Goal: Find specific page/section: Find specific page/section

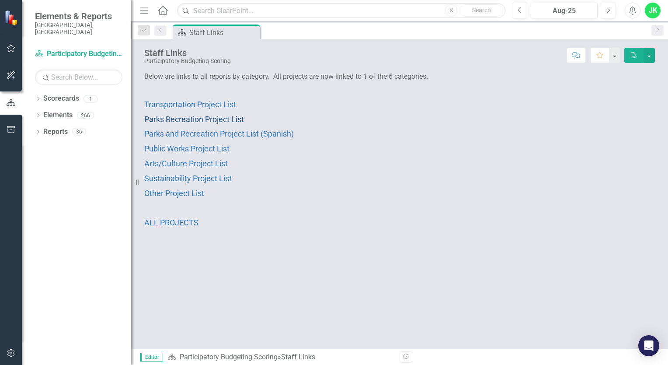
click at [191, 119] on span "Parks Recreation Project List" at bounding box center [194, 119] width 100 height 9
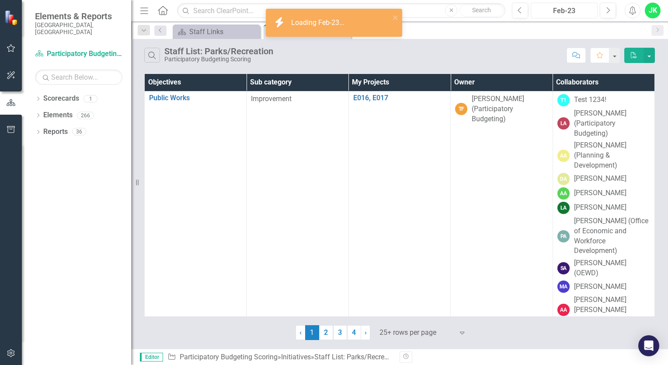
click at [586, 13] on div "Feb-23" at bounding box center [564, 11] width 61 height 10
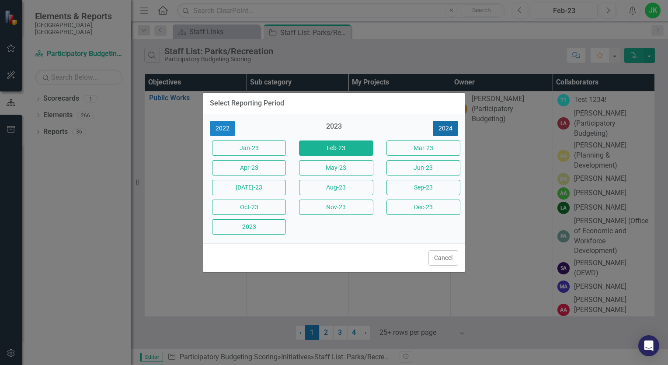
click at [450, 126] on button "2024" at bounding box center [445, 128] width 25 height 15
click at [449, 126] on button "2025" at bounding box center [445, 128] width 25 height 15
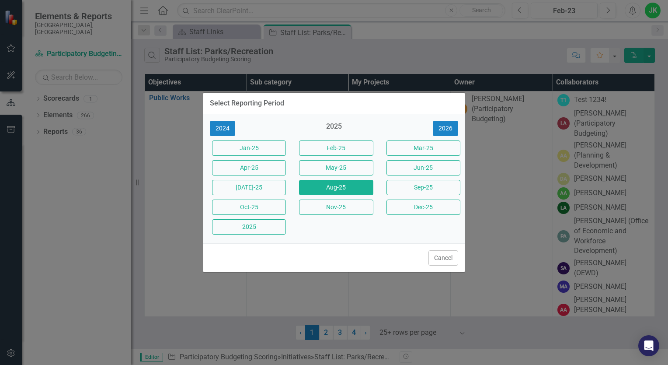
click at [320, 188] on button "Aug-25" at bounding box center [336, 187] width 74 height 15
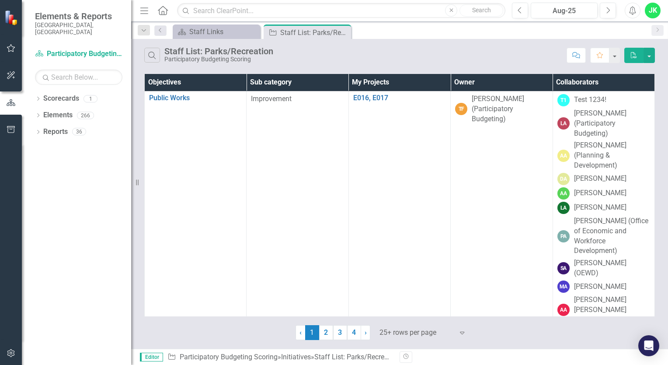
click at [500, 81] on th "Owner" at bounding box center [502, 82] width 102 height 17
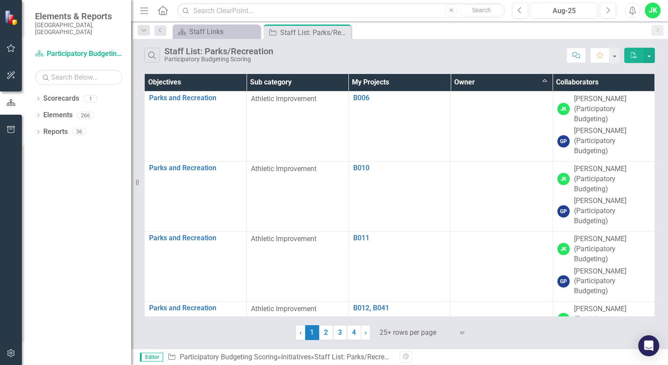
click at [413, 337] on div at bounding box center [417, 333] width 74 height 12
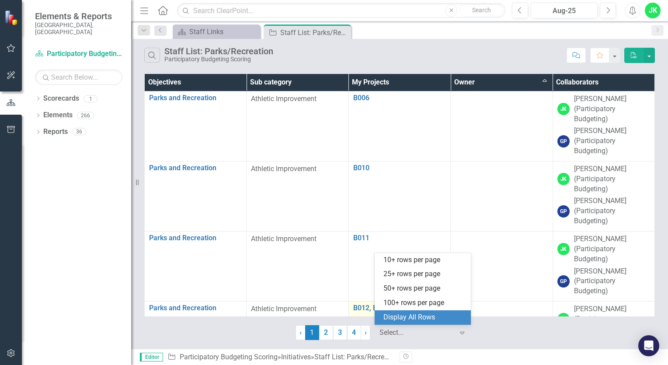
click at [421, 318] on div "Display All Rows" at bounding box center [425, 317] width 82 height 10
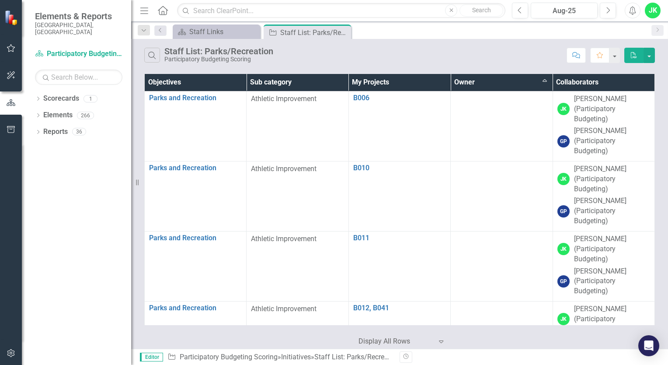
click at [527, 80] on th "Owner Sort Ascending" at bounding box center [502, 82] width 102 height 17
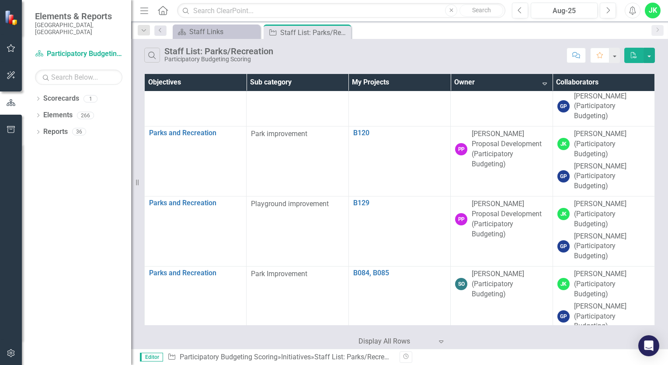
scroll to position [338, 0]
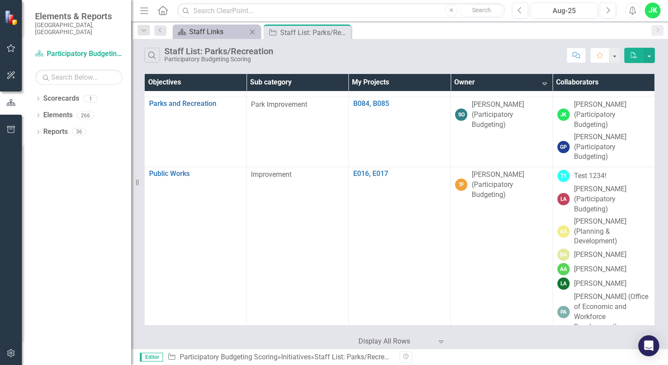
click at [212, 27] on div "Staff Links" at bounding box center [218, 31] width 58 height 11
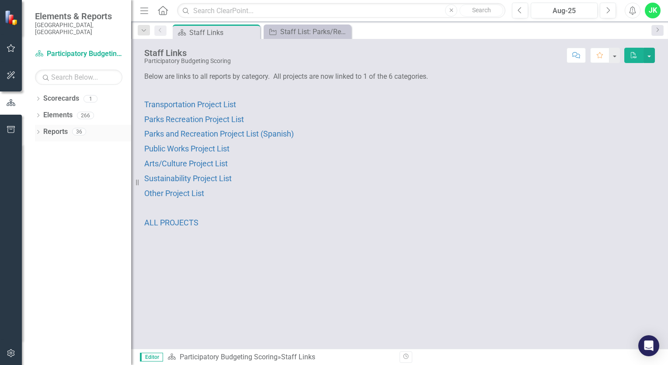
click at [35, 130] on icon "Dropdown" at bounding box center [38, 132] width 6 height 5
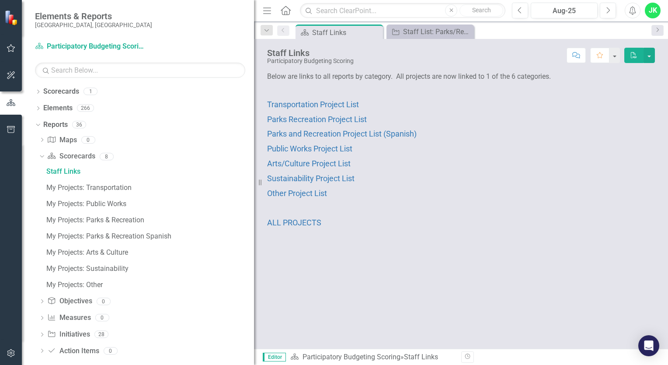
drag, startPoint x: 132, startPoint y: 185, endPoint x: 254, endPoint y: 192, distance: 122.6
click at [254, 192] on div "Resize" at bounding box center [257, 182] width 7 height 365
click at [111, 217] on div "My Projects: Parks & Recreation" at bounding box center [150, 220] width 208 height 8
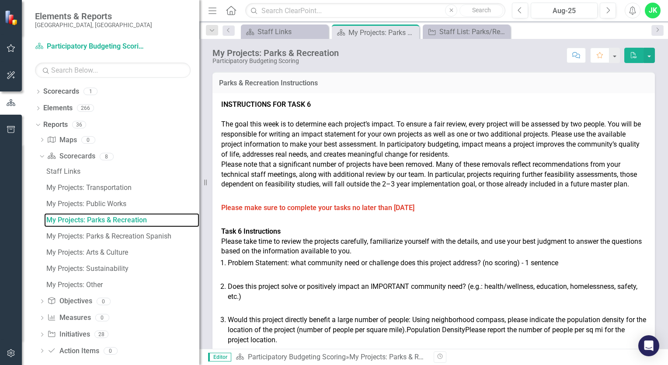
drag, startPoint x: 258, startPoint y: 175, endPoint x: 199, endPoint y: 181, distance: 58.5
click at [199, 181] on div "Resize" at bounding box center [202, 182] width 7 height 365
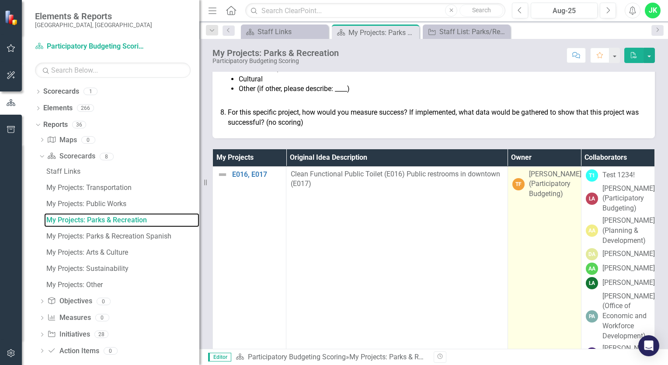
scroll to position [394, 0]
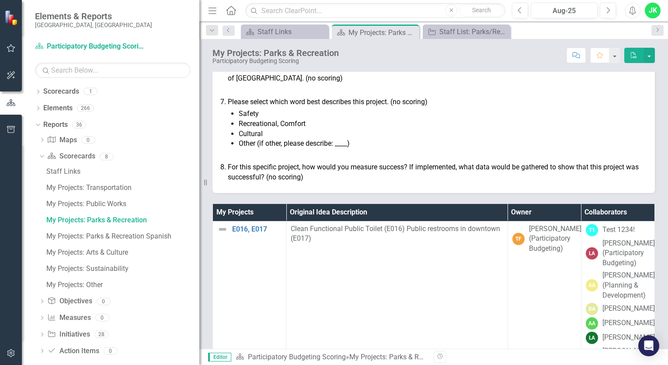
click at [520, 221] on th "Owner" at bounding box center [544, 212] width 73 height 17
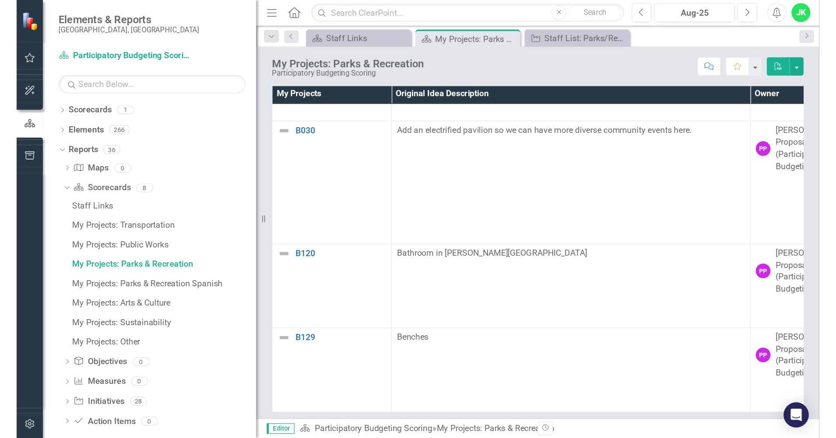
scroll to position [464, 0]
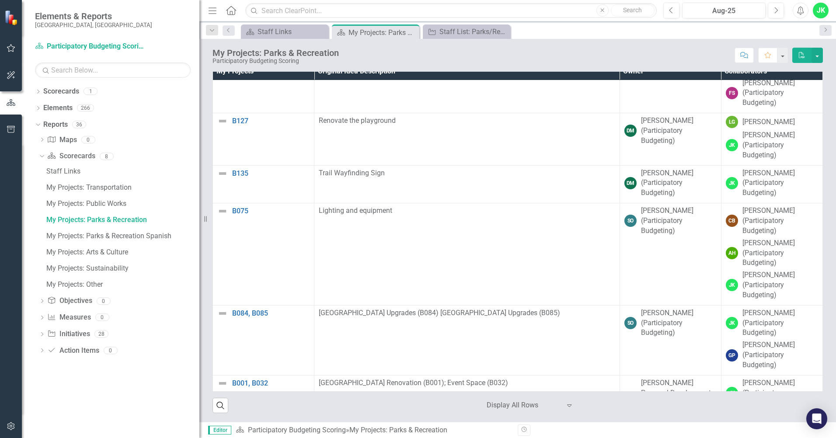
click at [606, 53] on div "Score: N/A Aug-25 Completed Comment Favorite PDF" at bounding box center [583, 55] width 480 height 15
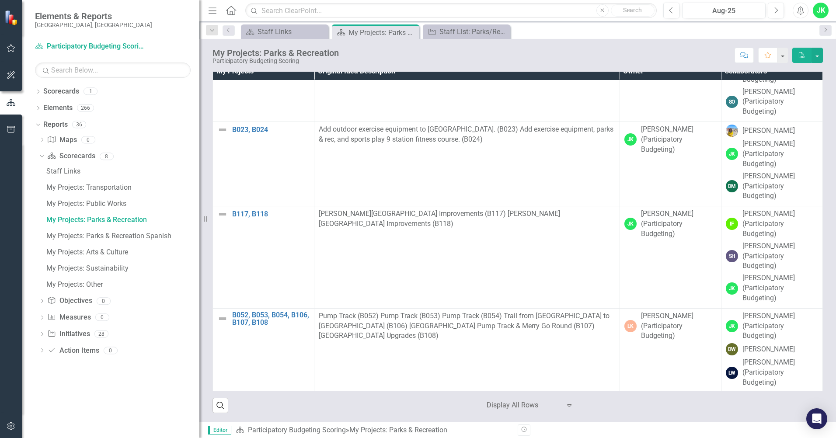
scroll to position [15139, 0]
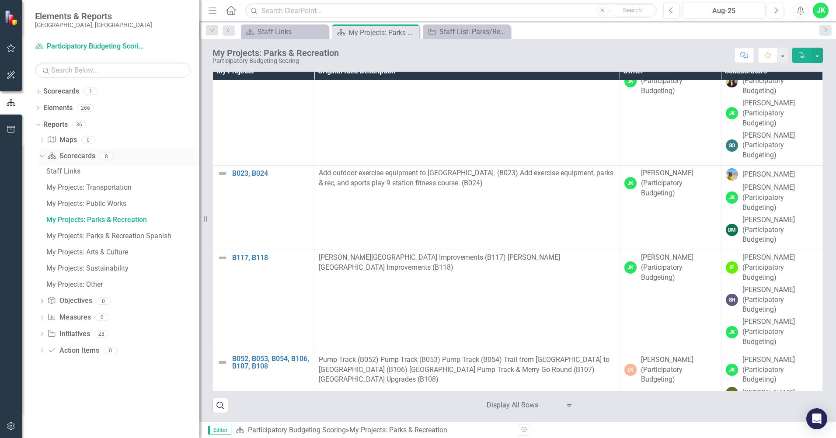
click at [39, 155] on icon "Dropdown" at bounding box center [40, 156] width 5 height 6
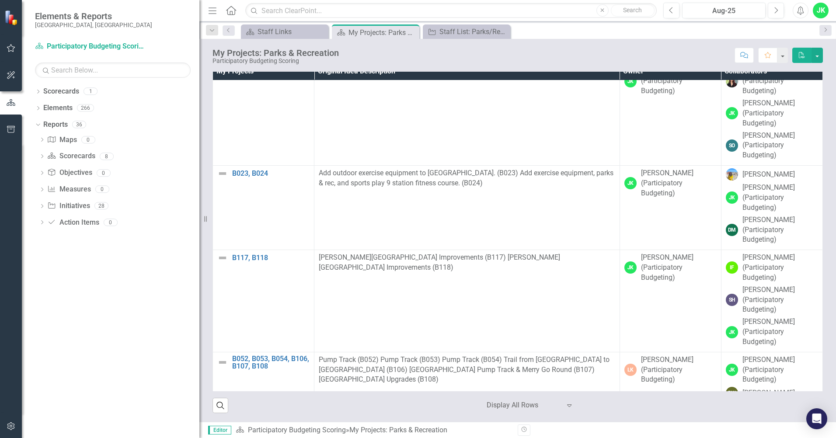
click at [35, 123] on div "Dropdown Scorecards 1 Participatory Budgeting Scoring Dropdown Elements 266 Dro…" at bounding box center [111, 261] width 178 height 354
click at [38, 124] on icon "Dropdown" at bounding box center [37, 124] width 5 height 6
click at [38, 124] on icon at bounding box center [38, 124] width 2 height 4
click at [42, 158] on icon "Dropdown" at bounding box center [42, 157] width 6 height 5
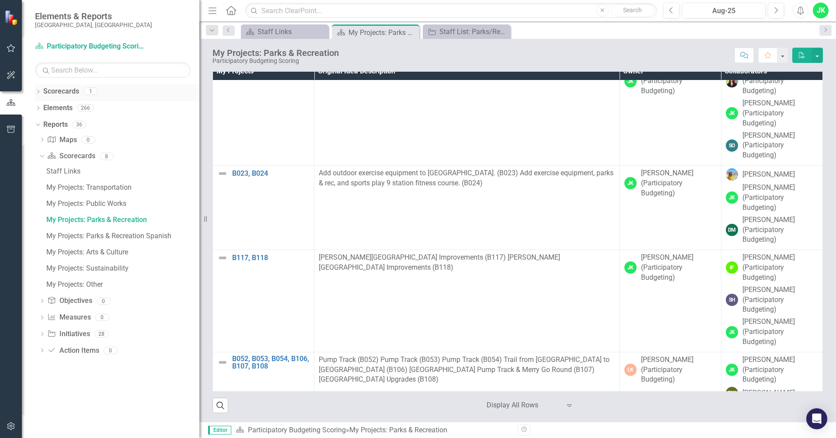
click at [65, 99] on div "Scorecards 1" at bounding box center [121, 92] width 156 height 17
click at [67, 91] on link "Scorecards" at bounding box center [61, 92] width 36 height 10
click at [35, 91] on icon "Dropdown" at bounding box center [38, 92] width 6 height 5
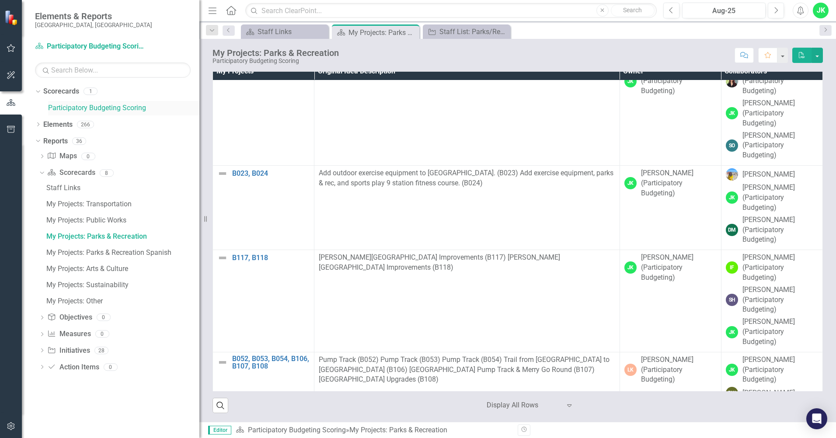
click at [80, 109] on link "Participatory Budgeting Scoring" at bounding box center [123, 108] width 151 height 10
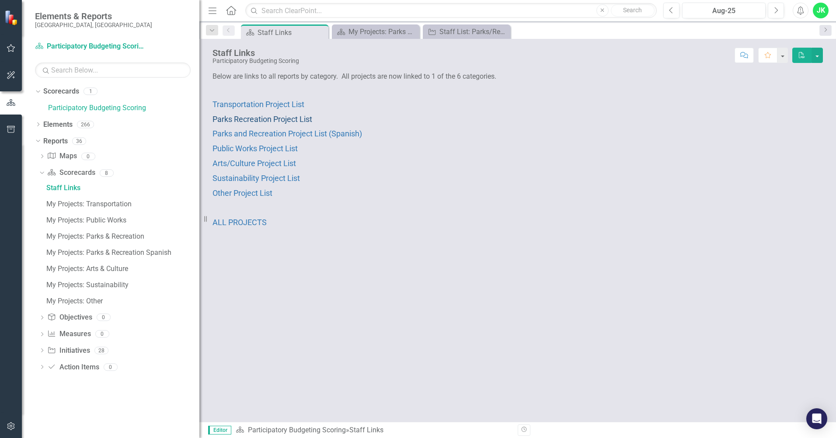
click at [261, 116] on span "Parks Recreation Project List" at bounding box center [263, 119] width 100 height 9
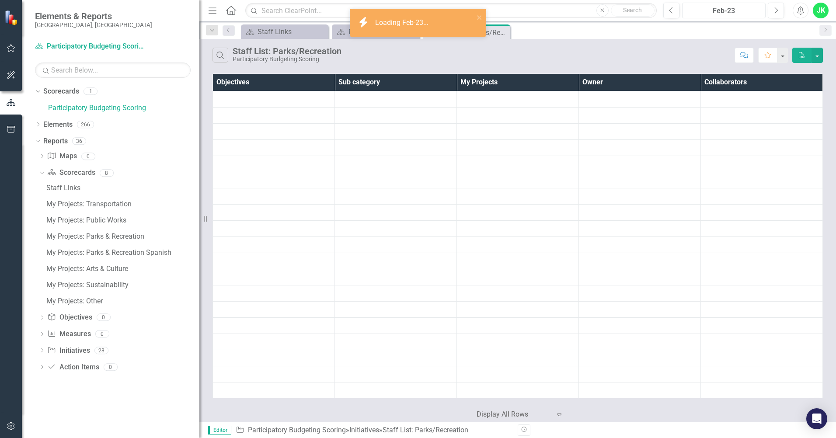
click at [668, 7] on div "Feb-23" at bounding box center [723, 11] width 77 height 10
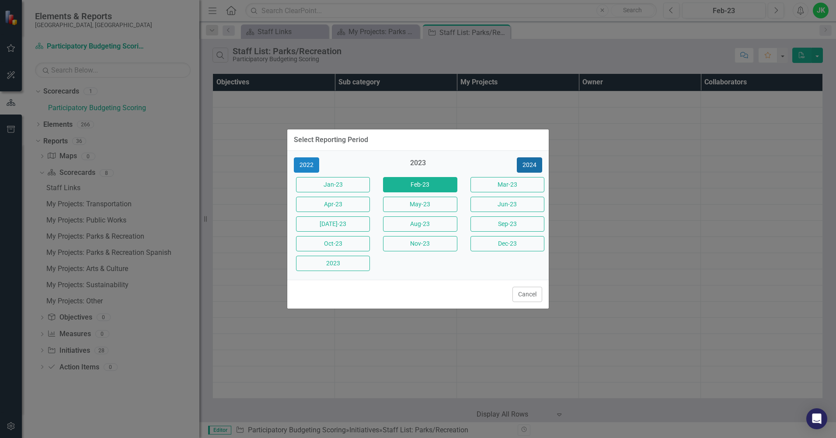
click at [535, 167] on button "2024" at bounding box center [529, 164] width 25 height 15
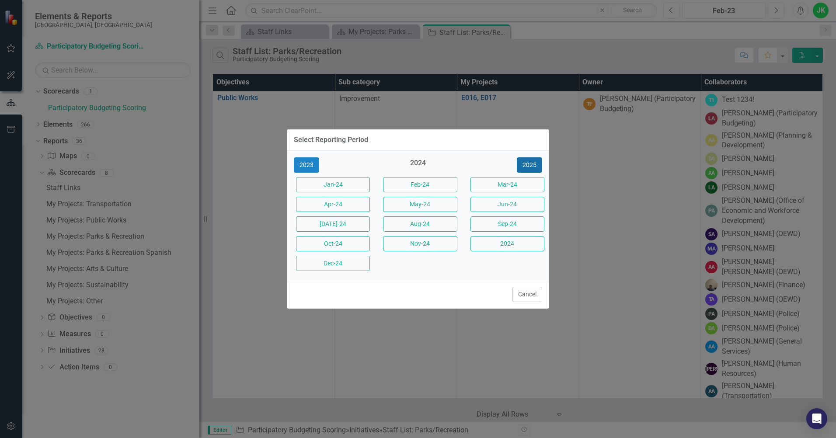
click at [534, 167] on button "2025" at bounding box center [529, 164] width 25 height 15
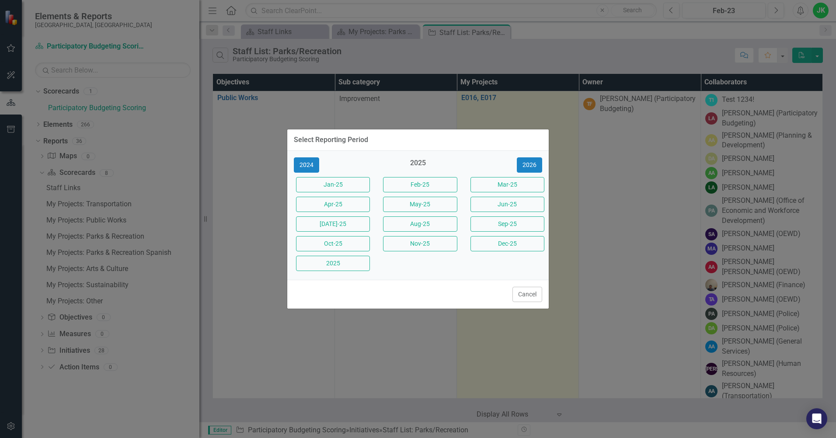
click at [436, 227] on button "Aug-25" at bounding box center [420, 223] width 74 height 15
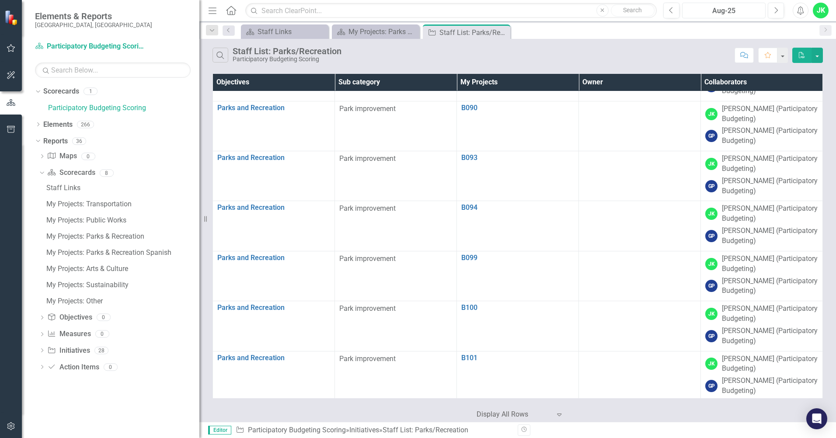
scroll to position [14922, 0]
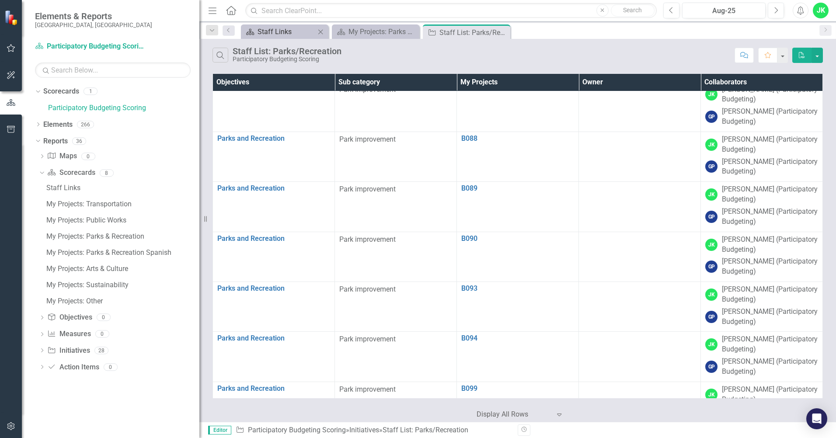
click at [293, 32] on div "Staff Links" at bounding box center [287, 31] width 58 height 11
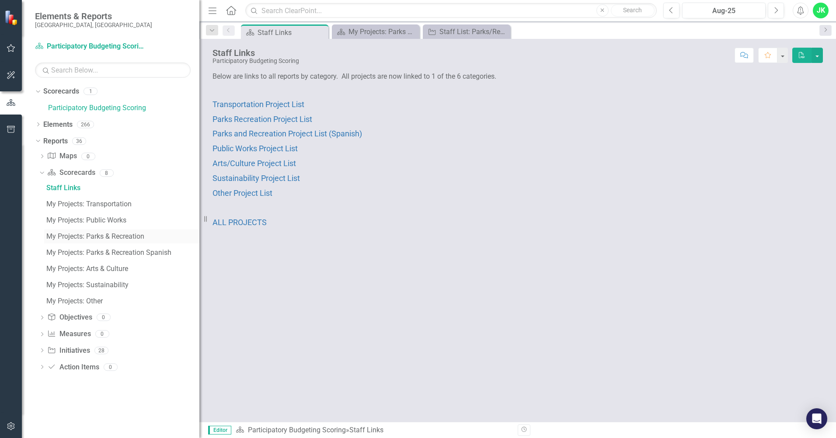
click at [108, 236] on div "My Projects: Parks & Recreation" at bounding box center [122, 237] width 153 height 8
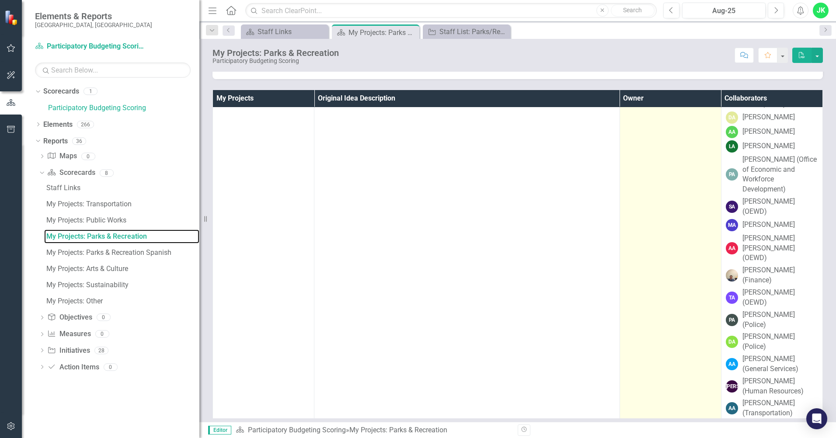
scroll to position [44, 0]
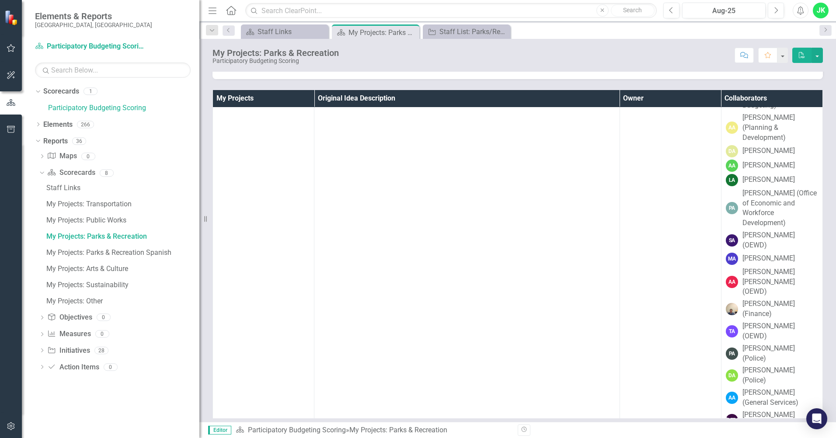
drag, startPoint x: 656, startPoint y: 94, endPoint x: 696, endPoint y: 181, distance: 95.7
click at [656, 93] on th "Owner" at bounding box center [670, 98] width 101 height 17
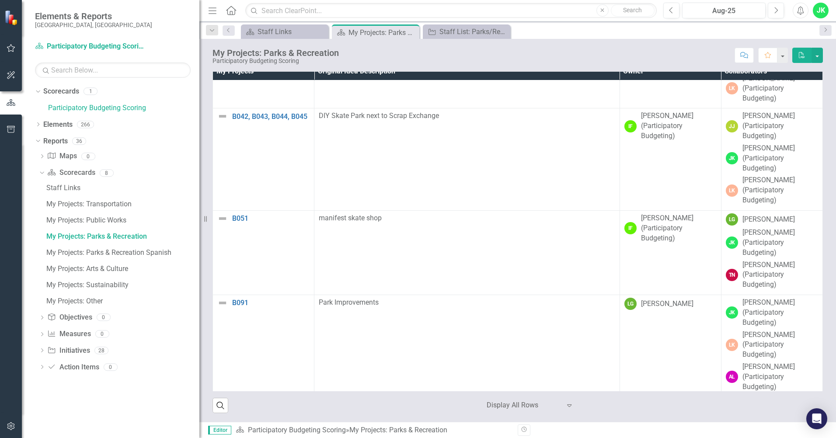
scroll to position [14296, 0]
